Goal: Find specific page/section: Find specific page/section

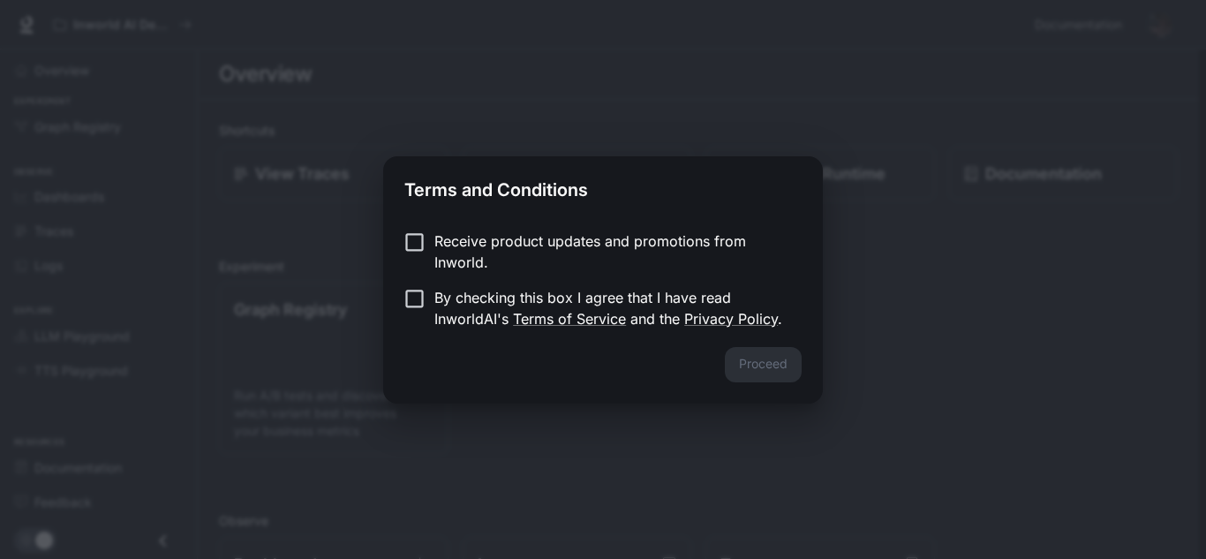
click at [460, 258] on p "Receive product updates and promotions from Inworld." at bounding box center [610, 251] width 353 height 42
click at [445, 302] on p "By checking this box I agree that I have read InworldAI's Terms of Service and …" at bounding box center [610, 308] width 353 height 42
click at [747, 350] on button "Proceed" at bounding box center [763, 364] width 77 height 35
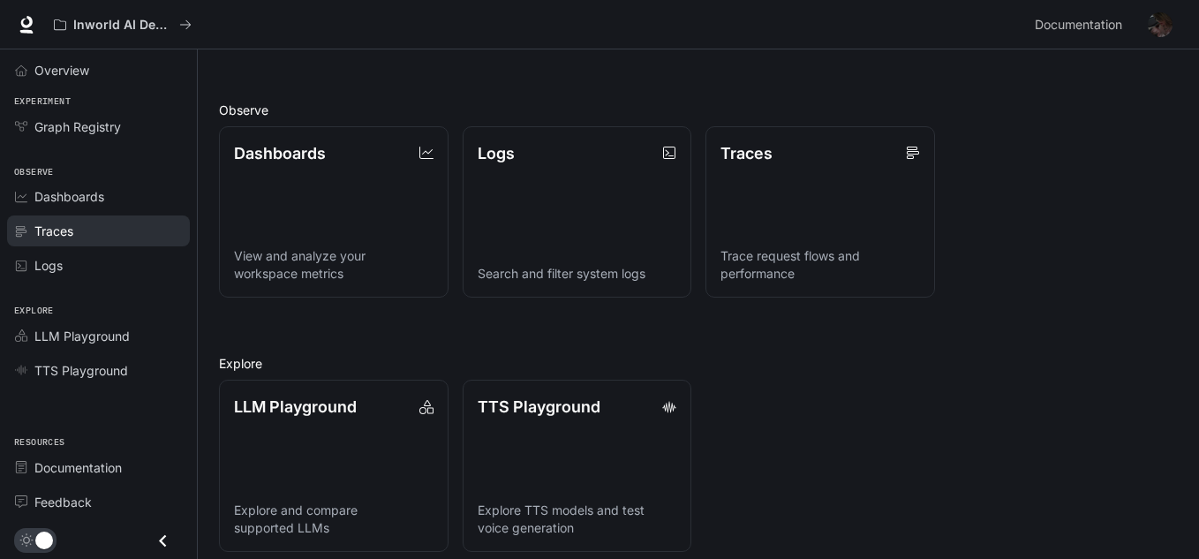
scroll to position [425, 0]
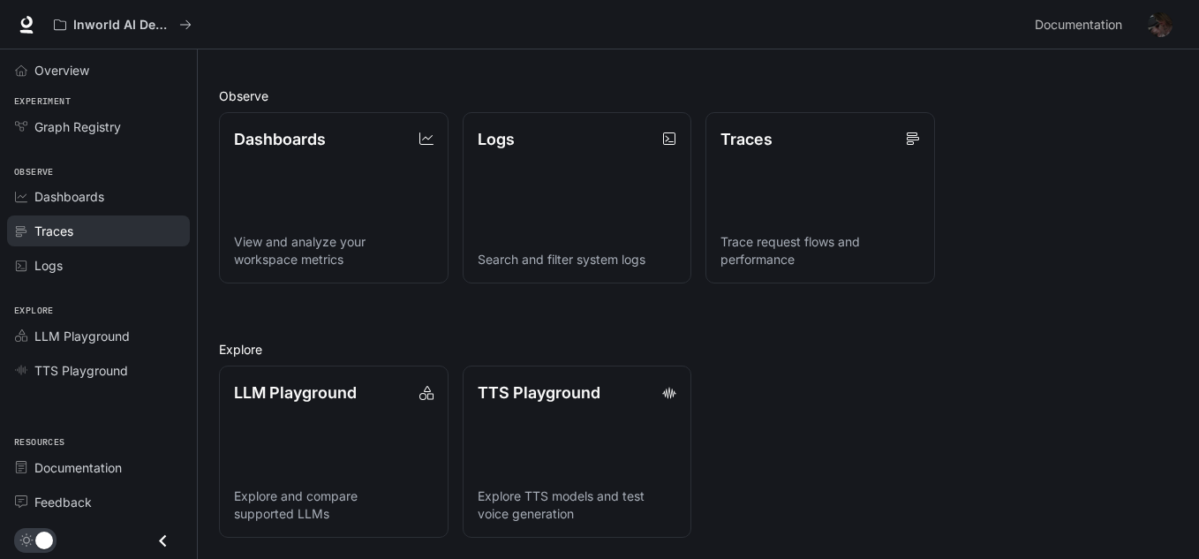
click at [101, 243] on link "Traces" at bounding box center [98, 230] width 183 height 31
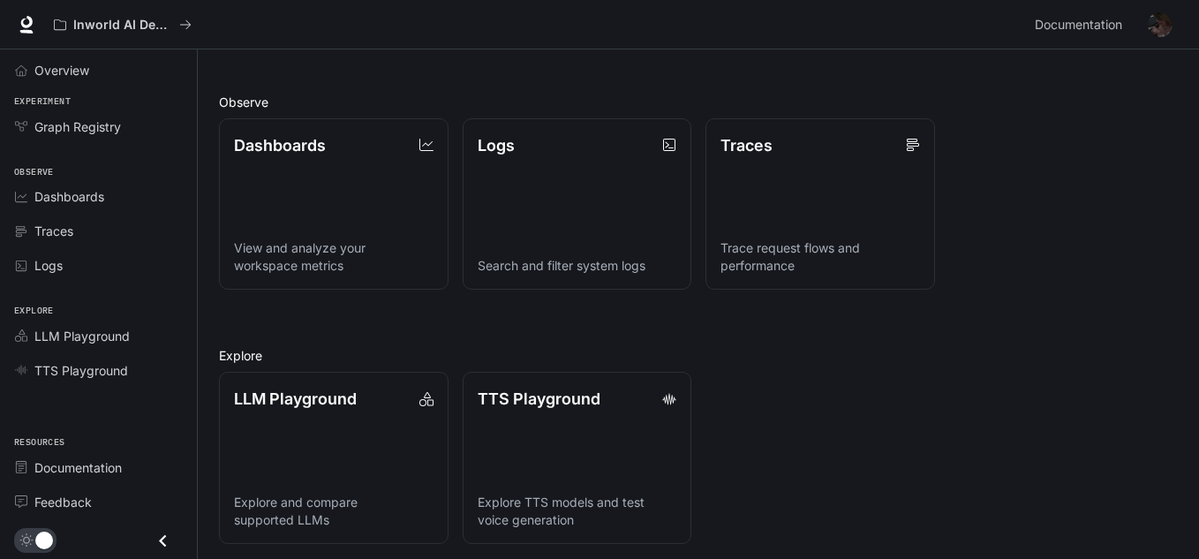
scroll to position [425, 0]
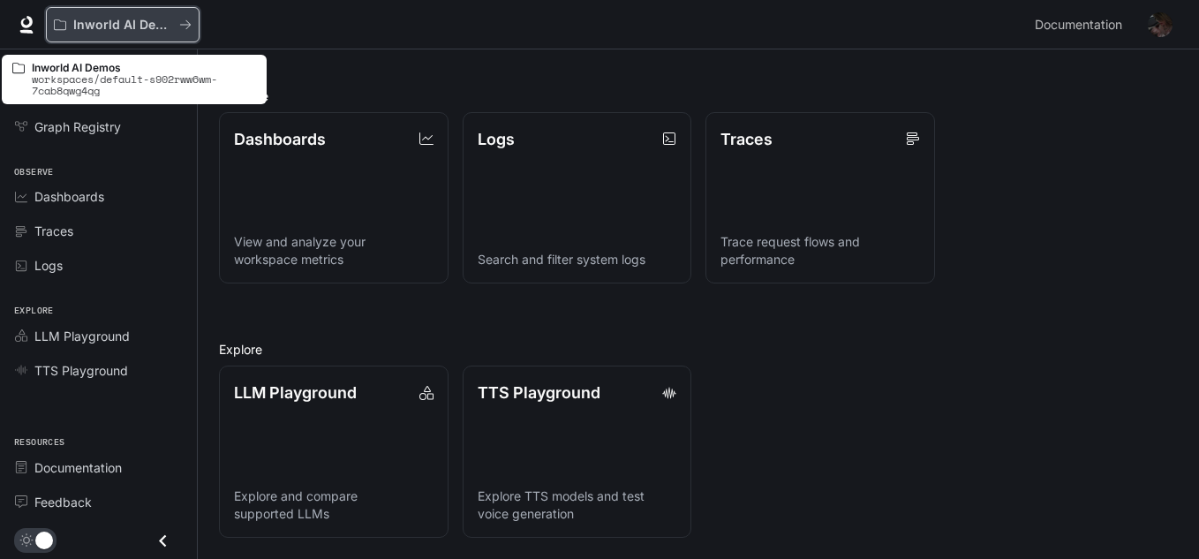
click at [78, 29] on p "Inworld AI Demos" at bounding box center [122, 25] width 99 height 15
